Goal: Transaction & Acquisition: Purchase product/service

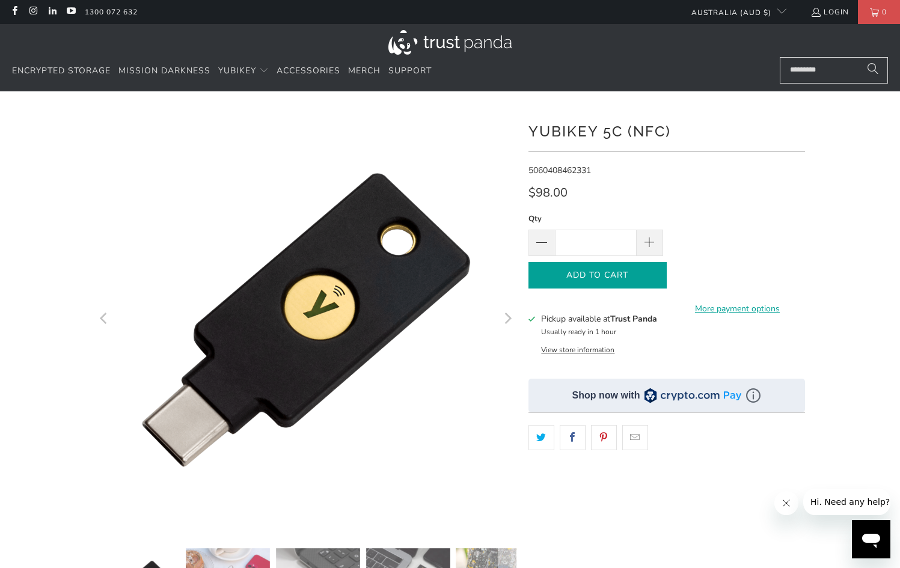
click at [609, 271] on span "Add to Cart" at bounding box center [597, 275] width 113 height 10
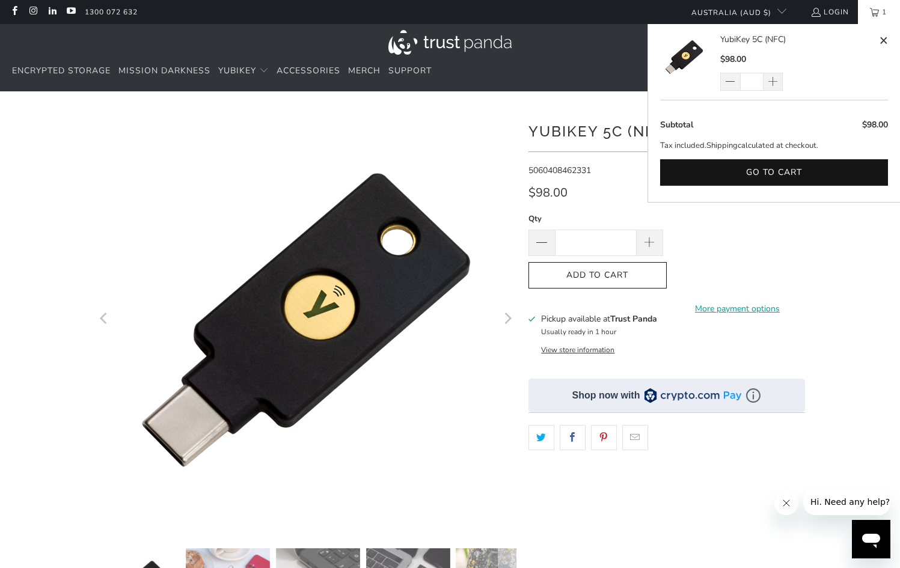
click at [838, 275] on div at bounding box center [450, 412] width 900 height 606
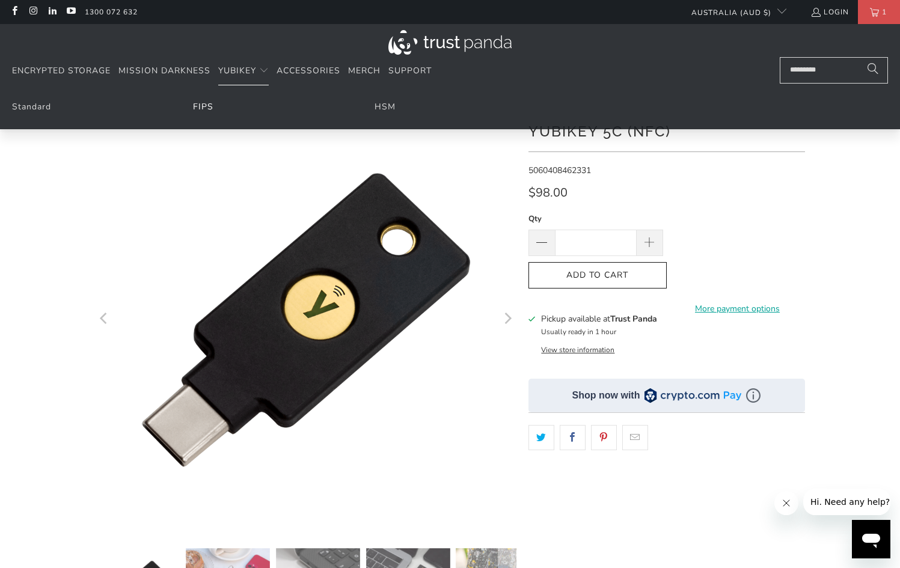
click at [206, 106] on link "FIPS" at bounding box center [203, 106] width 20 height 11
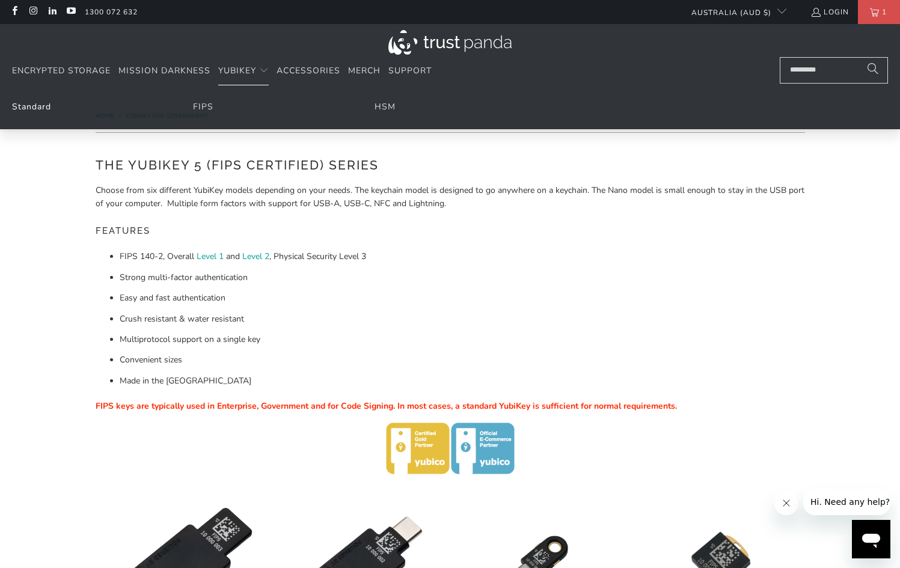
click at [20, 110] on link "Standard" at bounding box center [31, 106] width 39 height 11
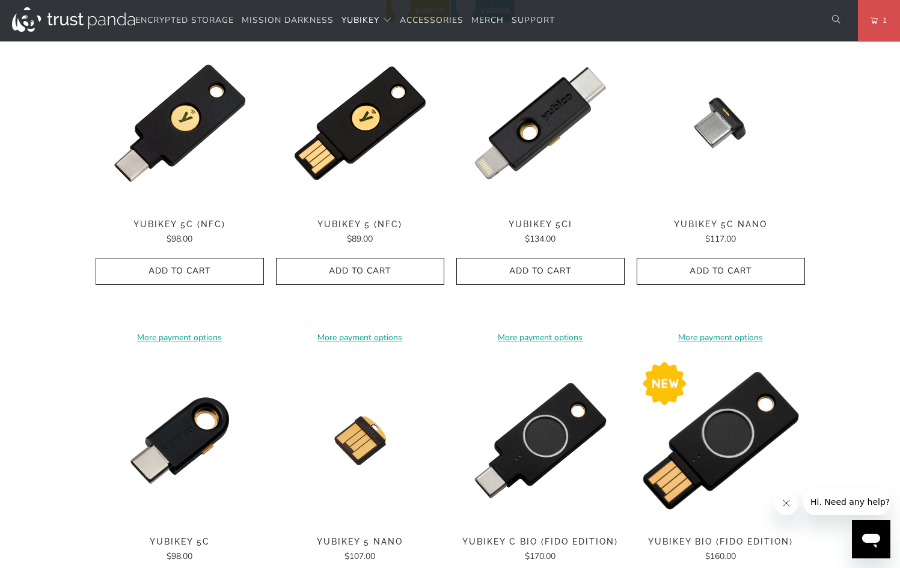
scroll to position [618, 0]
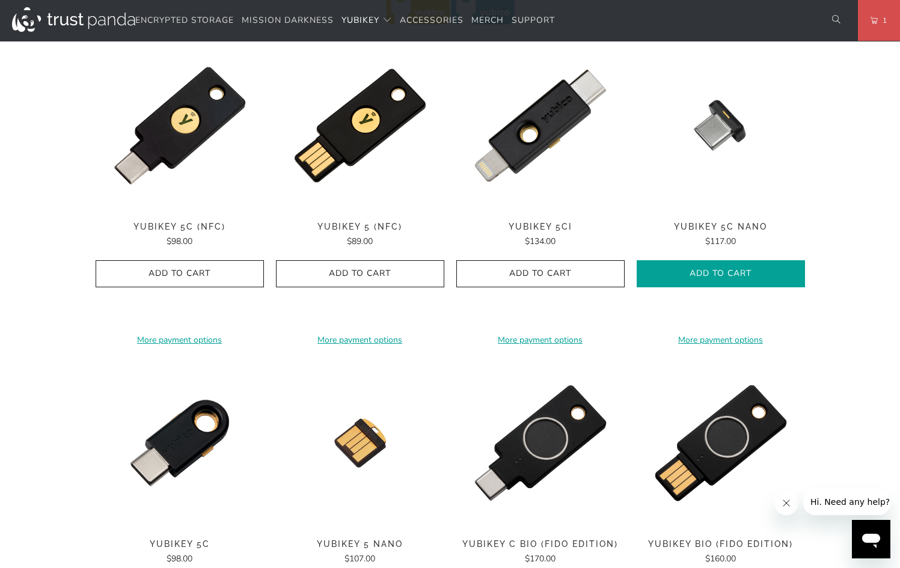
click at [718, 273] on icon "button" at bounding box center [720, 273] width 19 height 19
click at [882, 355] on div "Home / [PERSON_NAME] for Businesses and Professionals YubiKey 5 Series Multi-pr…" at bounding box center [450, 243] width 900 height 1540
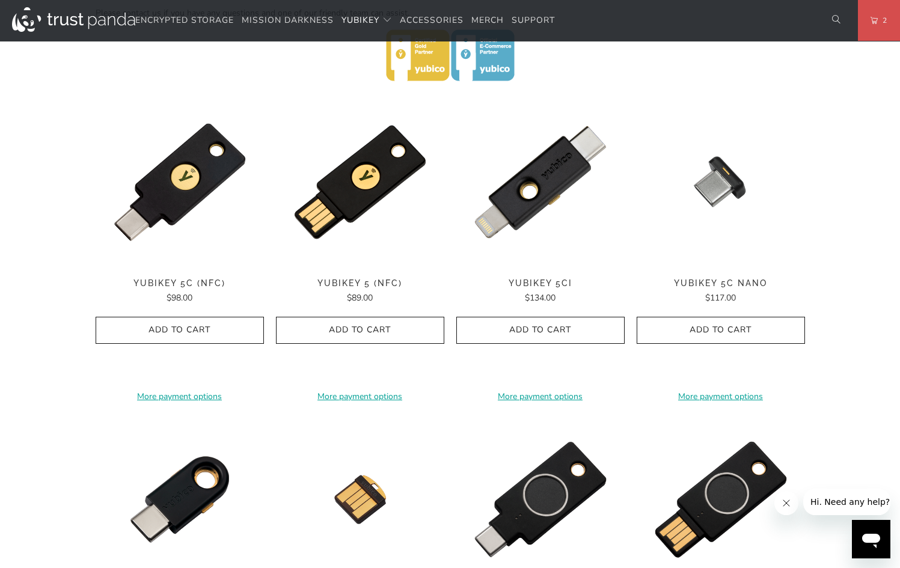
scroll to position [555, 0]
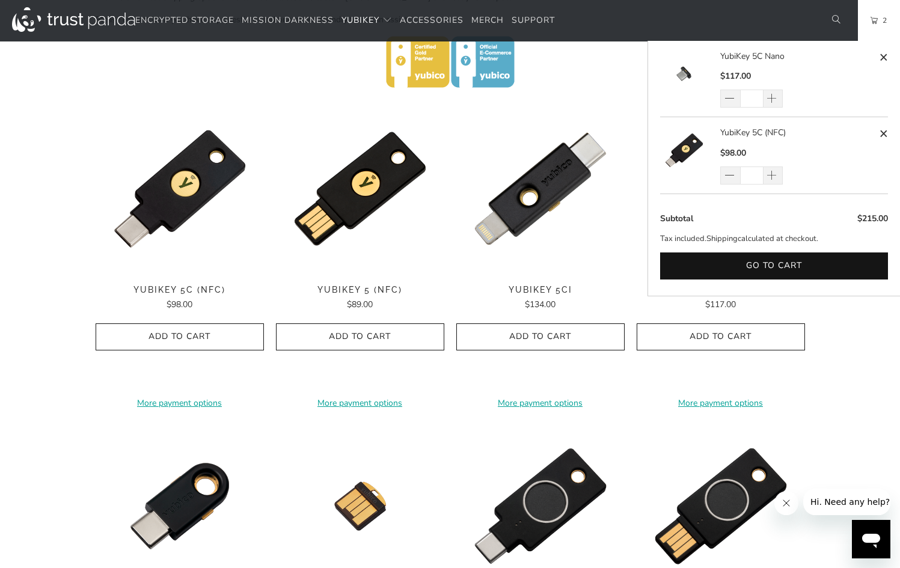
click at [874, 25] on link "2" at bounding box center [879, 20] width 42 height 41
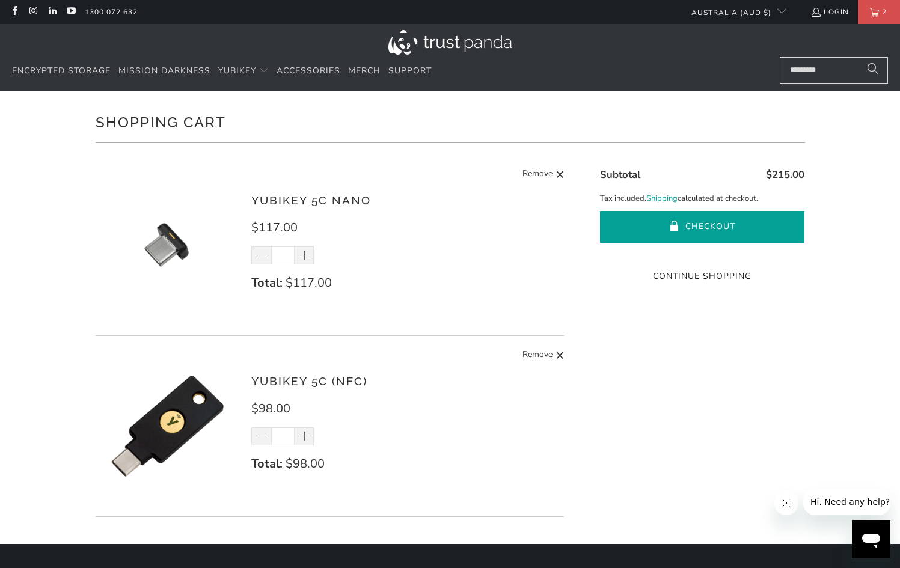
click at [711, 222] on button "Checkout" at bounding box center [702, 227] width 204 height 32
